Goal: Task Accomplishment & Management: Complete application form

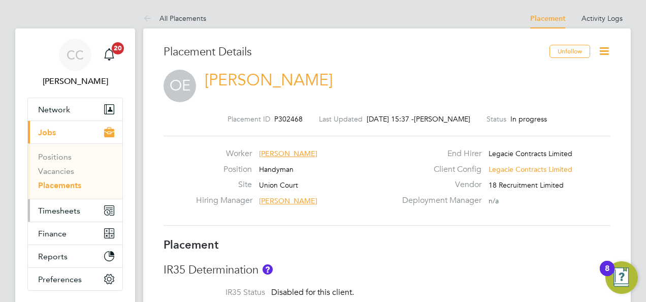
click at [69, 214] on button "Timesheets" at bounding box center [75, 210] width 94 height 22
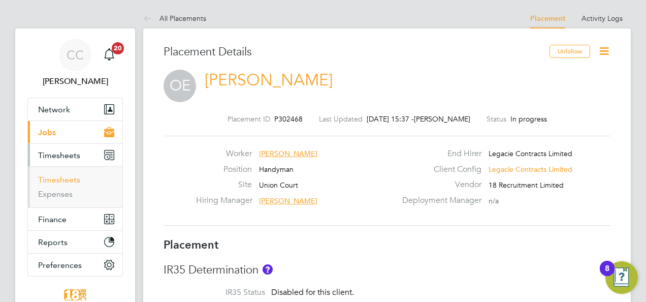
click at [56, 171] on ul "Timesheets Expenses" at bounding box center [75, 186] width 94 height 41
click at [59, 188] on li "Timesheets" at bounding box center [76, 182] width 76 height 14
click at [59, 180] on link "Timesheets" at bounding box center [59, 180] width 42 height 10
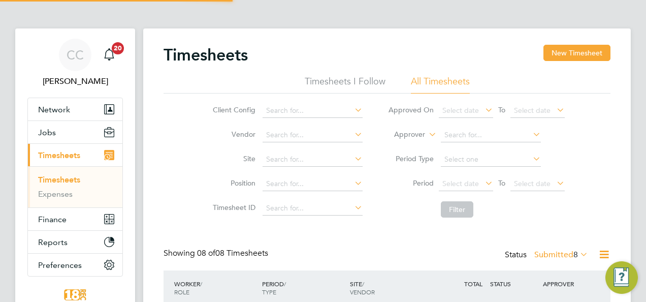
scroll to position [5, 5]
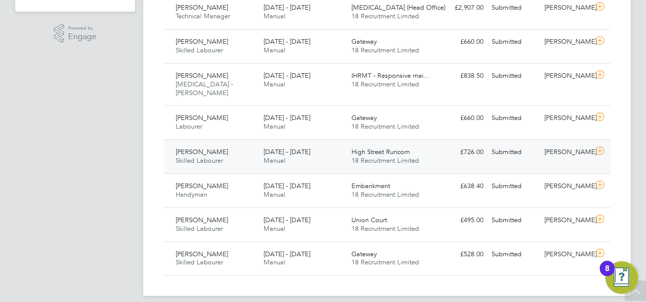
click at [547, 145] on div "[PERSON_NAME]" at bounding box center [566, 152] width 53 height 17
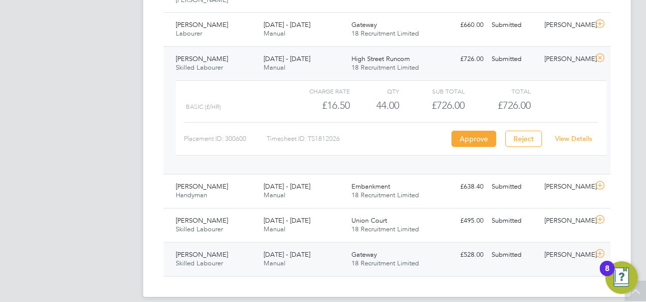
click at [558, 246] on div "[PERSON_NAME]" at bounding box center [566, 254] width 53 height 17
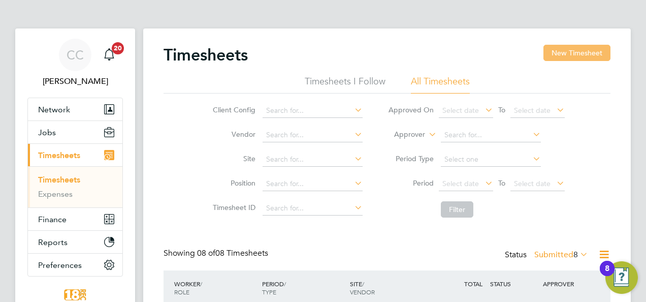
click at [589, 56] on button "New Timesheet" at bounding box center [576, 53] width 67 height 16
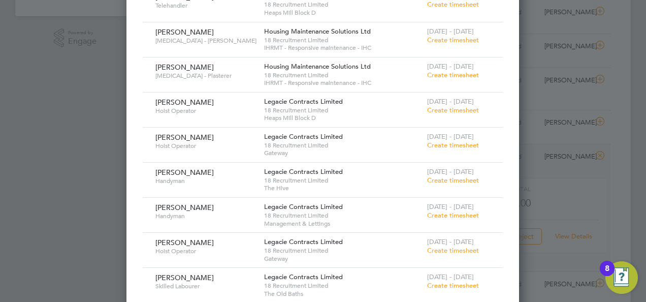
click at [435, 143] on span "Create timesheet" at bounding box center [453, 145] width 52 height 9
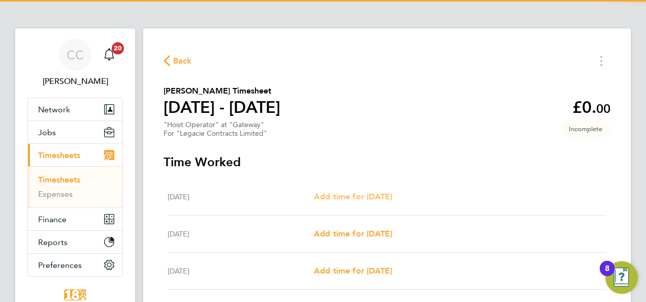
click at [390, 196] on span "Add time for [DATE]" at bounding box center [353, 196] width 78 height 10
select select "30"
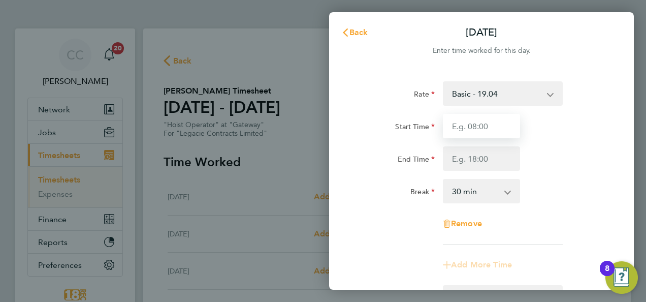
drag, startPoint x: 471, startPoint y: 134, endPoint x: 472, endPoint y: 128, distance: 5.7
click at [471, 133] on input "Start Time" at bounding box center [481, 126] width 77 height 24
type input "0"
type input "07:30"
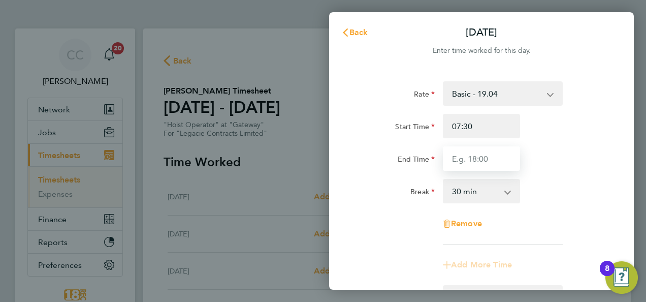
click at [488, 157] on input "End Time" at bounding box center [481, 158] width 77 height 24
type input "18:00"
click at [617, 34] on span "Cancel" at bounding box center [609, 32] width 29 height 10
select select "30"
click at [366, 40] on button "Back" at bounding box center [354, 32] width 47 height 20
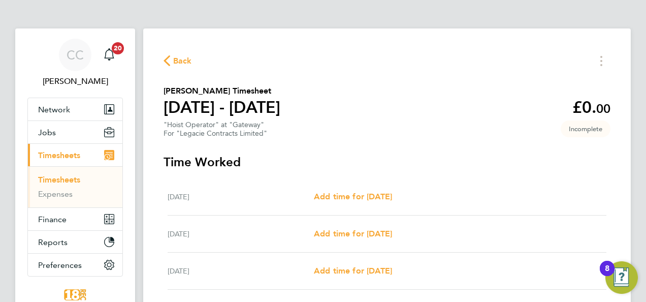
click at [349, 240] on div "[DATE] Add time for [DATE] Add time for [DATE]" at bounding box center [387, 233] width 439 height 37
click at [349, 239] on div "[DATE] Add time for [DATE] Add time for [DATE]" at bounding box center [387, 233] width 439 height 37
click at [347, 232] on span "Add time for [DATE]" at bounding box center [353, 234] width 78 height 10
select select "30"
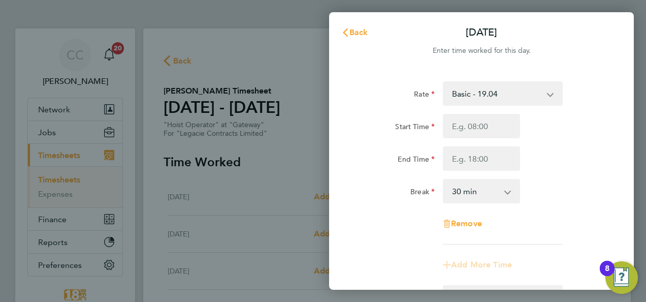
click at [490, 113] on div "Rate Basic - 19.04 Start Time End Time Break 0 min 15 min 30 min 45 min 60 min …" at bounding box center [482, 162] width 248 height 163
click at [488, 125] on input "Start Time" at bounding box center [481, 126] width 77 height 24
type input "07:30"
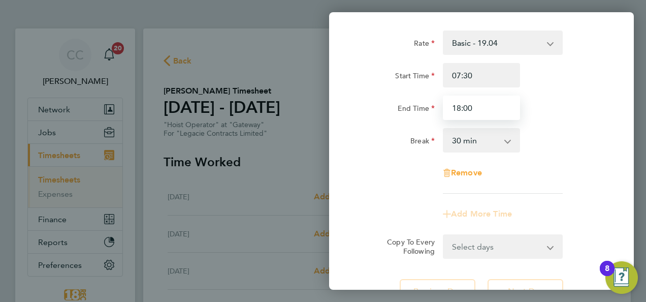
scroll to position [141, 0]
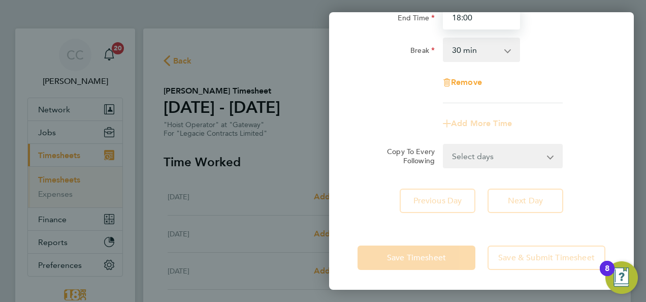
type input "18:00"
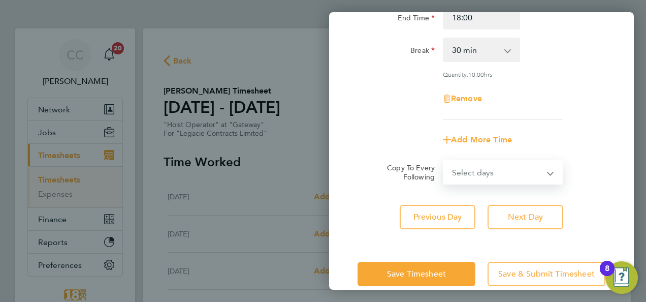
click at [504, 164] on select "Select days Day Weekday (Mon-Fri) Weekend (Sat-Sun) [DATE] [DATE] [DATE] [DATE]…" at bounding box center [497, 172] width 107 height 22
select select "DAY"
click at [444, 161] on select "Select days Day Weekday (Mon-Fri) Weekend (Sat-Sun) [DATE] [DATE] [DATE] [DATE]…" at bounding box center [497, 172] width 107 height 22
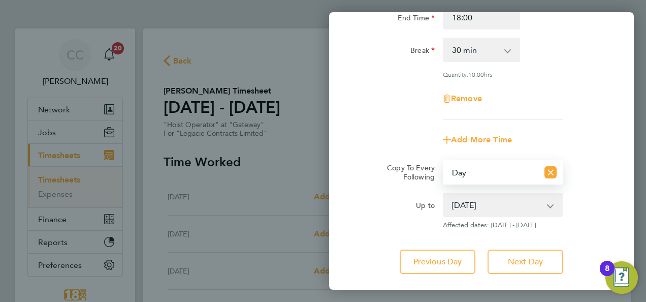
click at [456, 208] on select "[DATE] [DATE] [DATE] [DATE] [DATE]" at bounding box center [497, 204] width 106 height 22
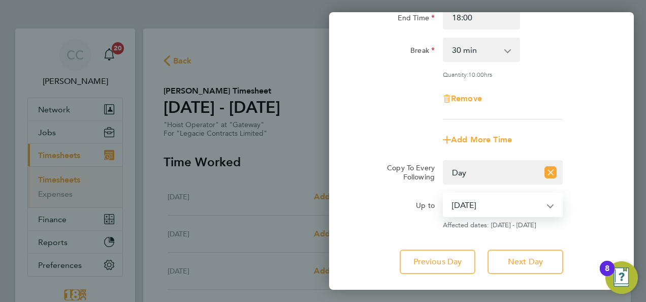
select select "[DATE]"
click at [444, 193] on select "[DATE] [DATE] [DATE] [DATE] [DATE]" at bounding box center [497, 204] width 106 height 22
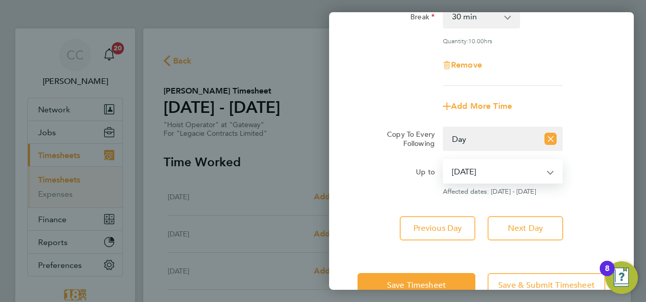
scroll to position [202, 0]
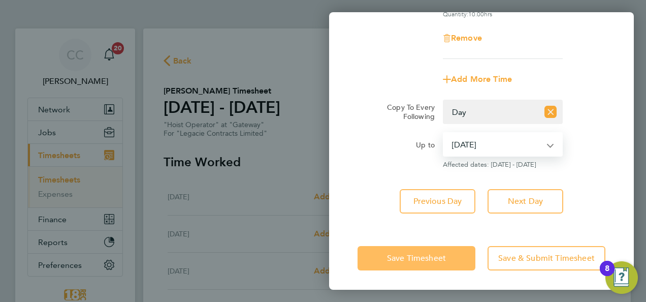
click at [424, 260] on span "Save Timesheet" at bounding box center [416, 258] width 59 height 10
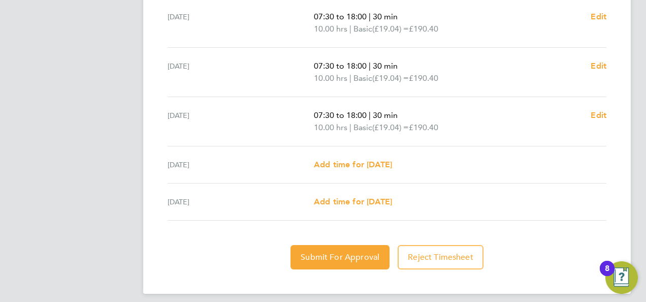
scroll to position [418, 0]
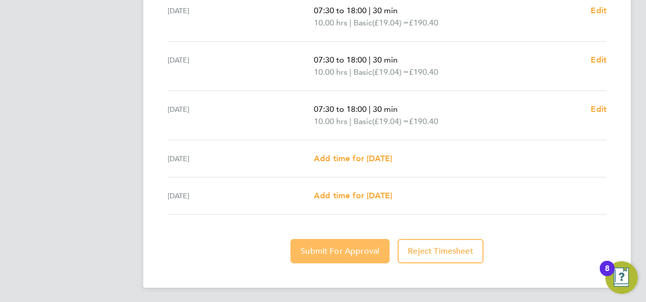
click at [321, 246] on span "Submit For Approval" at bounding box center [340, 251] width 79 height 10
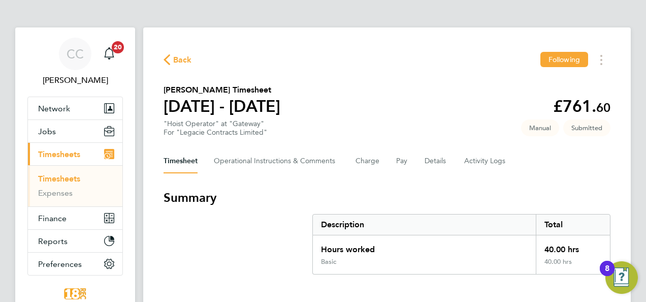
scroll to position [0, 0]
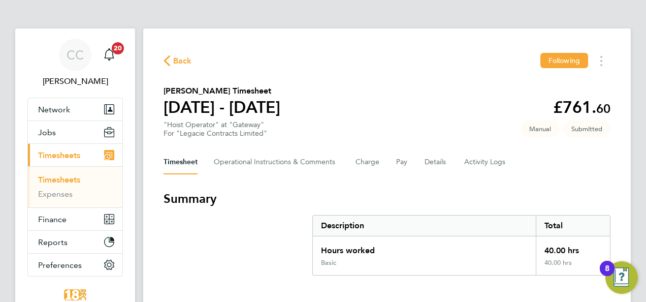
click at [185, 56] on span "Back" at bounding box center [182, 61] width 19 height 12
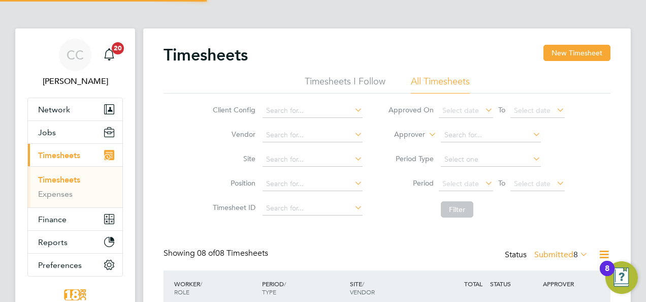
scroll to position [25, 88]
click at [577, 55] on button "New Timesheet" at bounding box center [576, 53] width 67 height 16
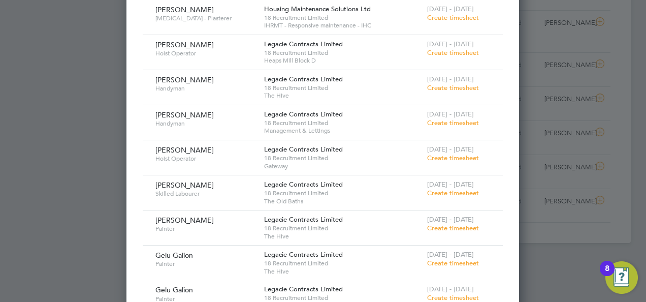
click at [440, 156] on span "Create timesheet" at bounding box center [453, 157] width 52 height 9
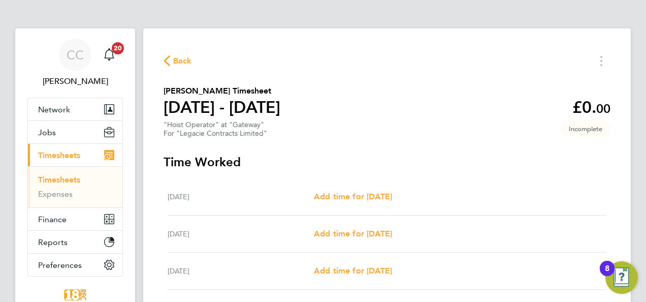
click at [357, 219] on div "[DATE] Add time for [DATE] Add time for [DATE]" at bounding box center [387, 233] width 439 height 37
click at [355, 232] on span "Add time for [DATE]" at bounding box center [353, 234] width 78 height 10
select select "30"
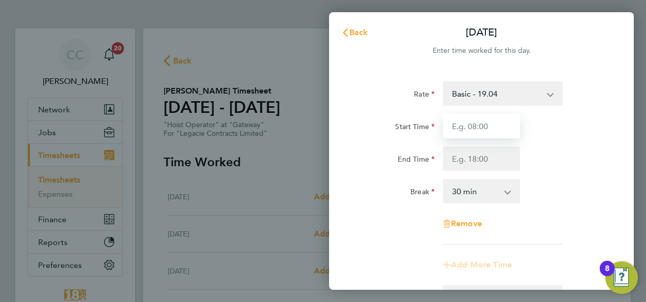
click at [461, 135] on input "Start Time" at bounding box center [481, 126] width 77 height 24
type input "07:30"
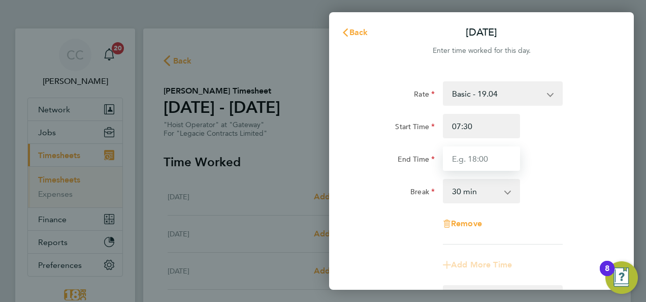
click at [479, 153] on input "End Time" at bounding box center [481, 158] width 77 height 24
type input "18:00"
click at [546, 138] on div "Start Time 07:30 End Time 18:00" at bounding box center [481, 142] width 256 height 57
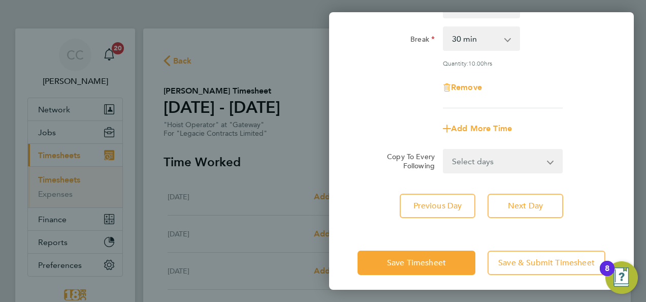
click at [484, 166] on select "Select days Day Weekday (Mon-Fri) Weekend (Sat-Sun) [DATE] [DATE] [DATE] [DATE]…" at bounding box center [497, 161] width 107 height 22
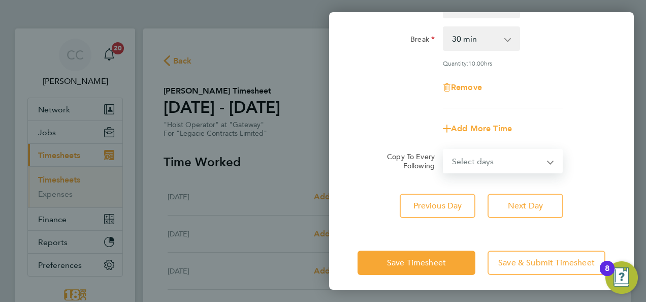
select select "DAY"
click at [444, 150] on select "Select days Day Weekday (Mon-Fri) Weekend (Sat-Sun) [DATE] [DATE] [DATE] [DATE]…" at bounding box center [497, 161] width 107 height 22
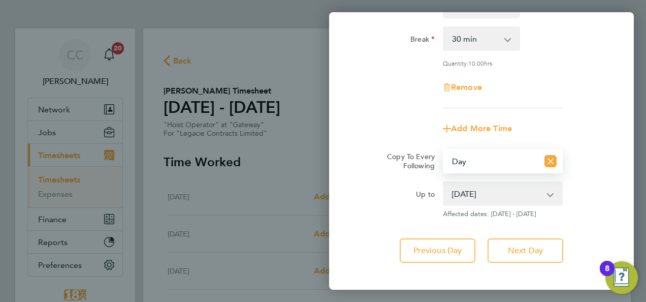
click at [448, 198] on select "[DATE] [DATE] [DATE] [DATE] [DATE]" at bounding box center [497, 193] width 106 height 22
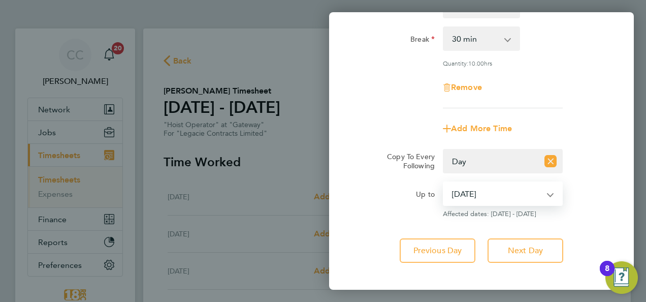
select select "[DATE]"
click at [444, 182] on select "[DATE] [DATE] [DATE] [DATE] [DATE]" at bounding box center [497, 193] width 106 height 22
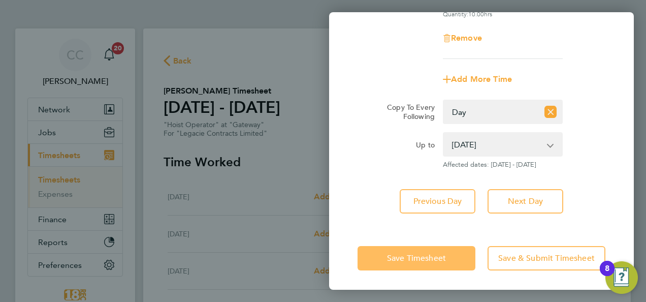
click at [448, 253] on button "Save Timesheet" at bounding box center [417, 258] width 118 height 24
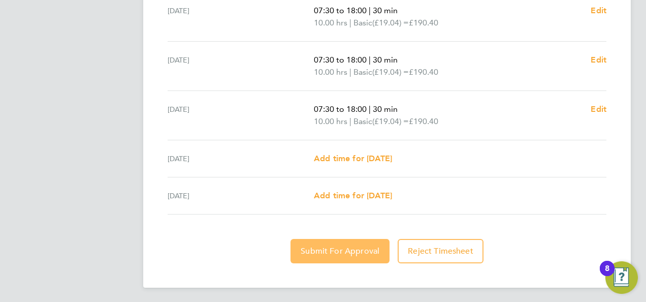
click at [312, 239] on button "Submit For Approval" at bounding box center [339, 251] width 99 height 24
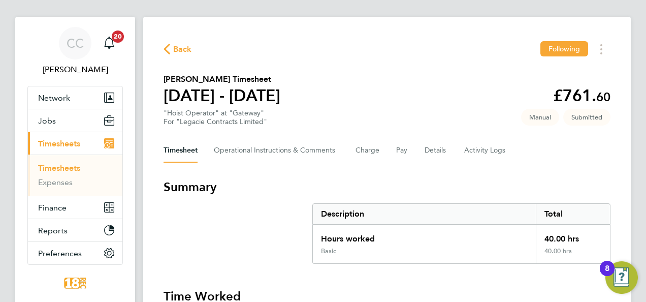
click at [189, 53] on span "Back" at bounding box center [182, 49] width 19 height 12
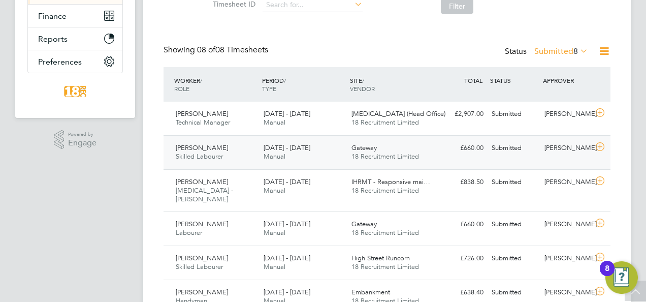
click at [454, 148] on div "£660.00 Submitted" at bounding box center [461, 148] width 53 height 17
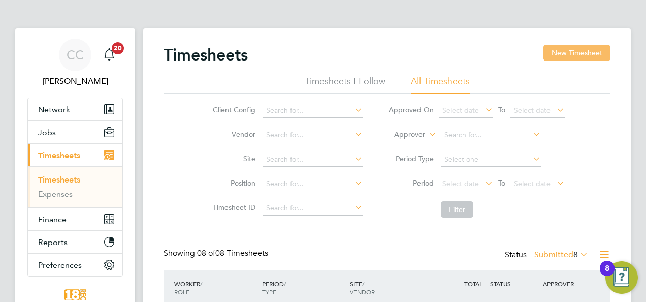
click at [577, 56] on button "New Timesheet" at bounding box center [576, 53] width 67 height 16
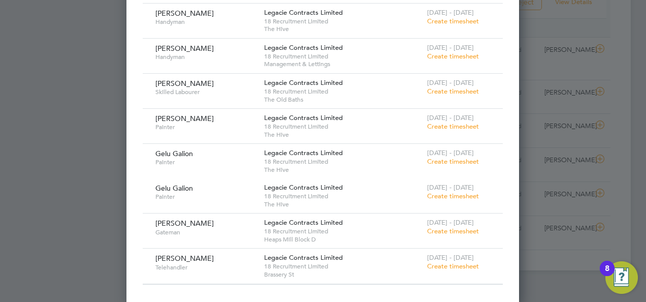
click at [58, 166] on div at bounding box center [323, 151] width 646 height 302
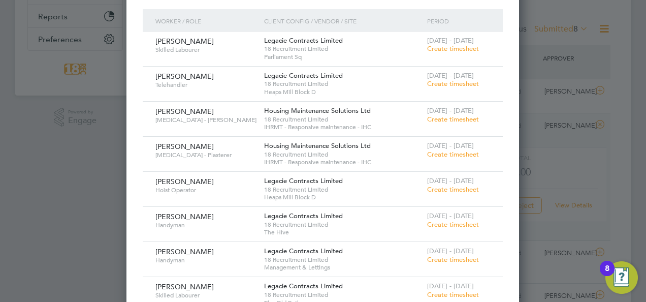
click at [47, 116] on div at bounding box center [323, 151] width 646 height 302
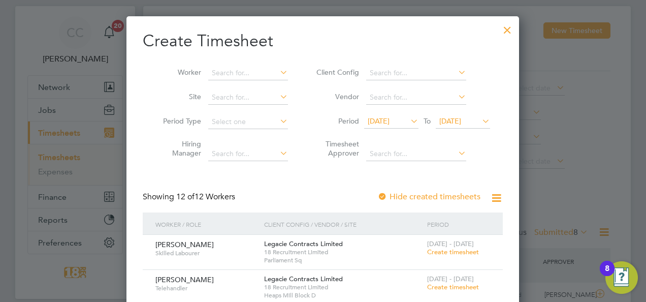
click at [498, 31] on div at bounding box center [507, 27] width 18 height 18
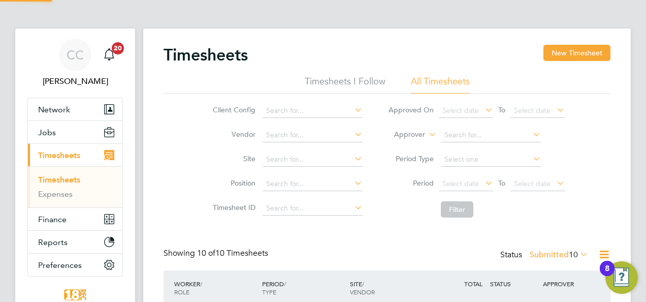
scroll to position [25, 88]
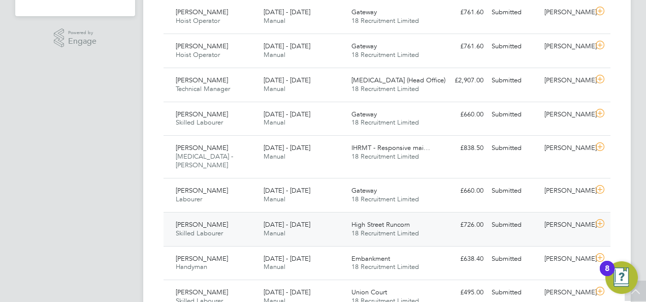
click at [320, 216] on div "[DATE] - [DATE] Manual" at bounding box center [304, 228] width 88 height 25
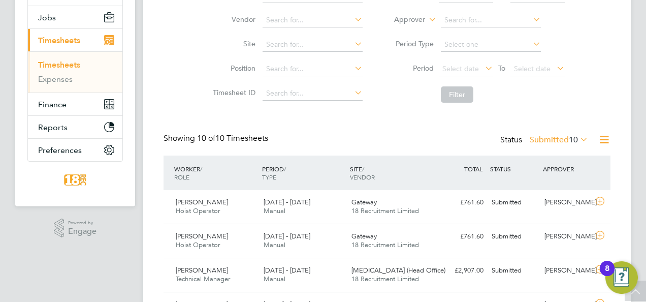
click at [563, 141] on label "Submitted 10" at bounding box center [559, 140] width 58 height 10
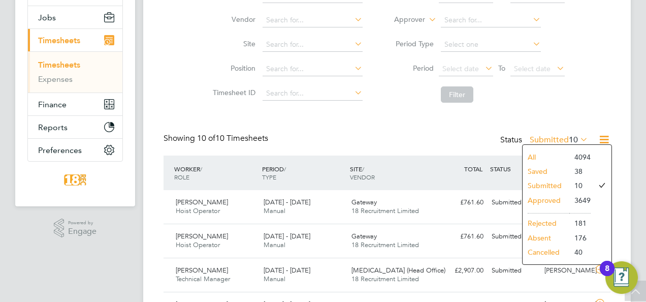
click at [553, 195] on li "Approved" at bounding box center [546, 200] width 47 height 14
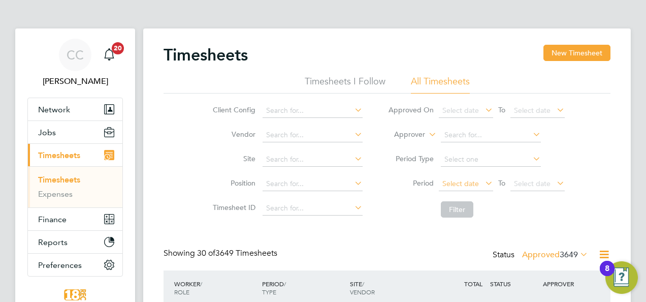
click at [461, 181] on span "Select date" at bounding box center [460, 183] width 37 height 9
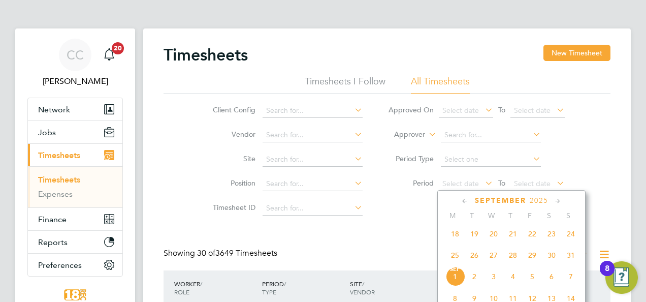
click at [460, 251] on span "25" at bounding box center [454, 254] width 19 height 19
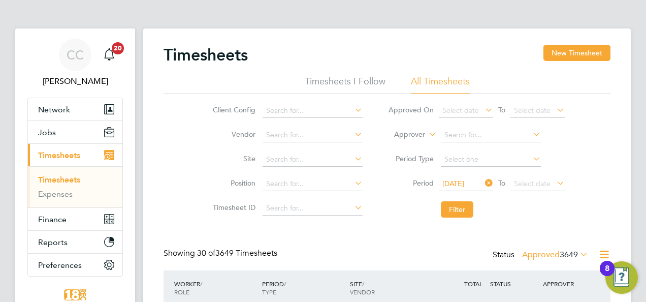
click at [508, 186] on div "[DATE] To Select date" at bounding box center [502, 184] width 126 height 14
click at [554, 189] on span "Select date" at bounding box center [537, 184] width 54 height 14
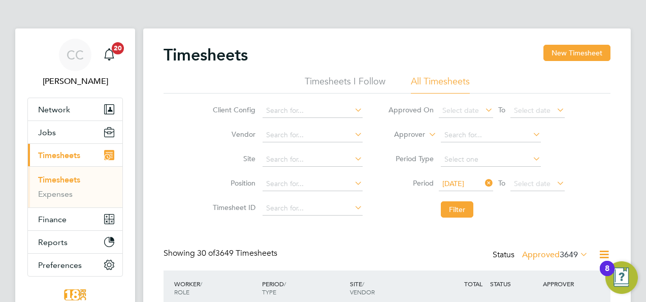
click at [541, 185] on span "Select date" at bounding box center [532, 183] width 37 height 9
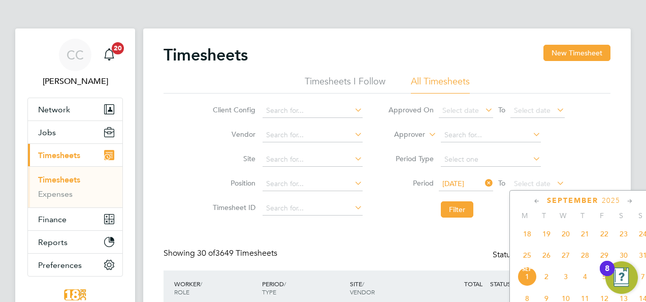
click at [644, 262] on span "31" at bounding box center [642, 254] width 19 height 19
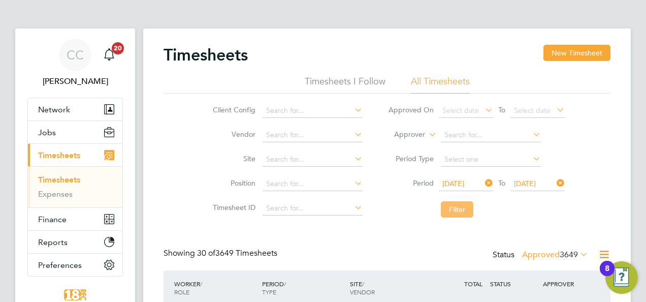
click at [472, 206] on button "Filter" at bounding box center [457, 209] width 33 height 16
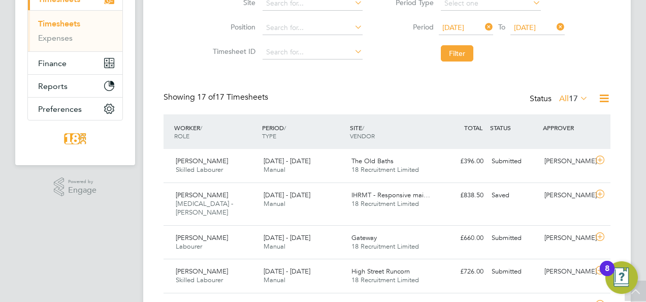
click at [563, 103] on div "Status All 17" at bounding box center [560, 99] width 60 height 14
click at [563, 98] on label "All 17" at bounding box center [573, 98] width 29 height 10
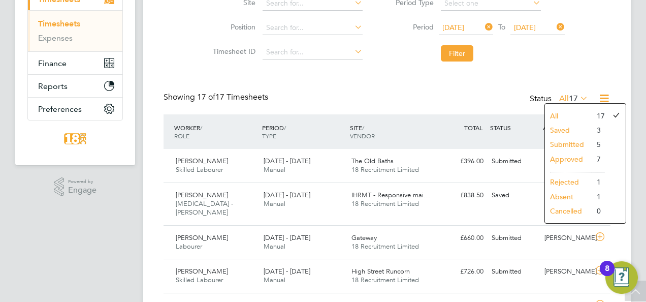
click at [573, 144] on li "Submitted" at bounding box center [568, 144] width 47 height 14
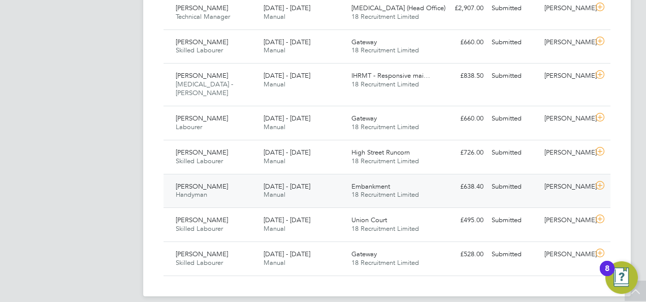
click at [443, 183] on div "£638.40 Submitted" at bounding box center [461, 186] width 53 height 17
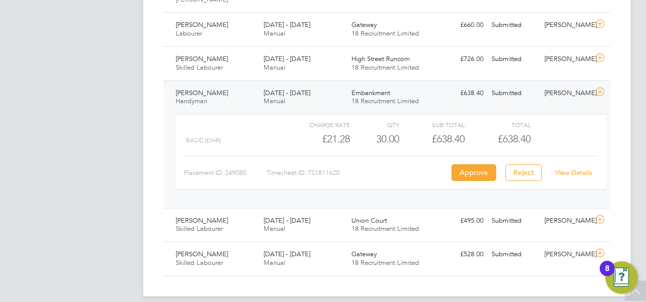
click at [561, 165] on div "View Details" at bounding box center [573, 173] width 50 height 16
click at [564, 168] on link "View Details" at bounding box center [573, 172] width 37 height 9
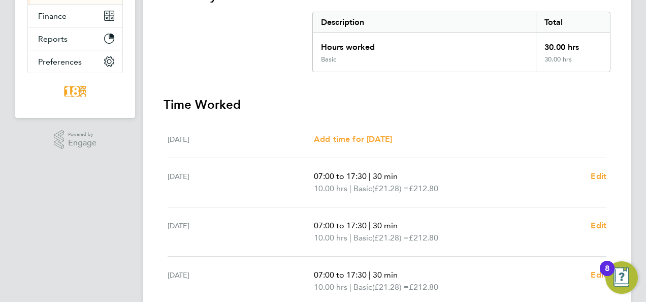
scroll to position [4, 0]
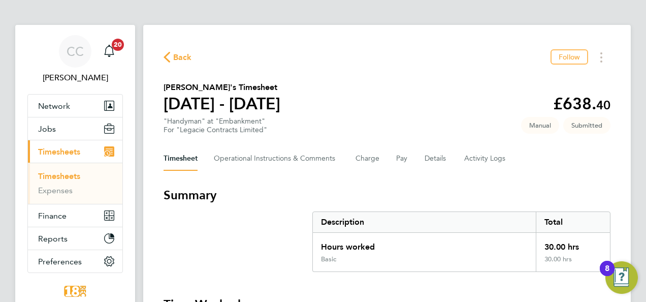
click at [134, 199] on app-nav-sections-wrapper "CC Chloe Crayden Notifications 20 Applications: Network Team Members Businesses…" at bounding box center [75, 171] width 120 height 293
